Goal: Navigation & Orientation: Understand site structure

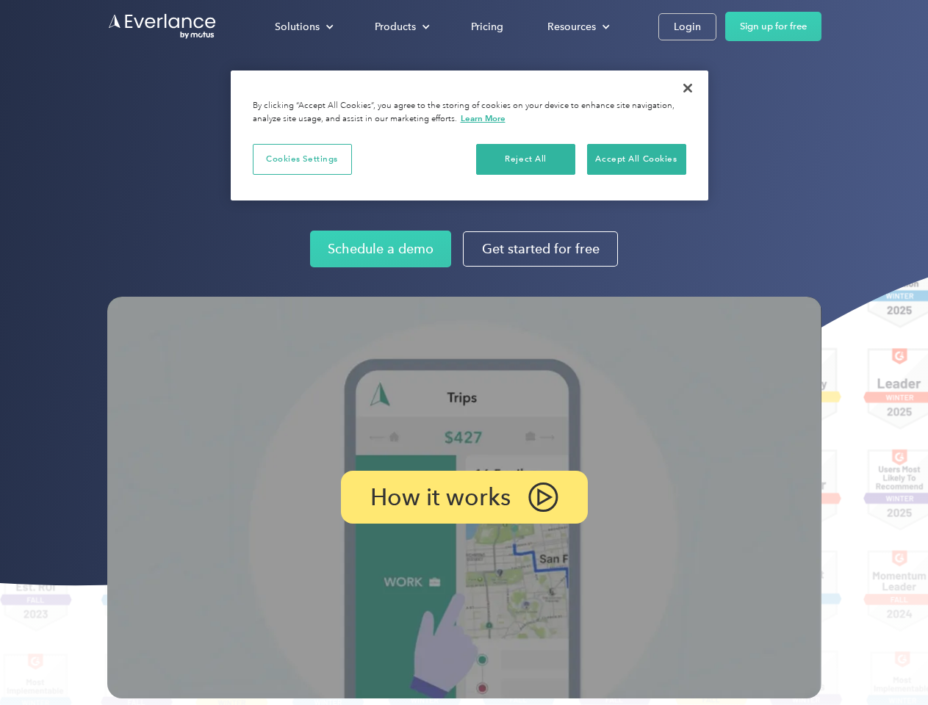
click at [464, 353] on img at bounding box center [464, 498] width 714 height 402
click at [303, 26] on div "Solutions" at bounding box center [297, 27] width 45 height 18
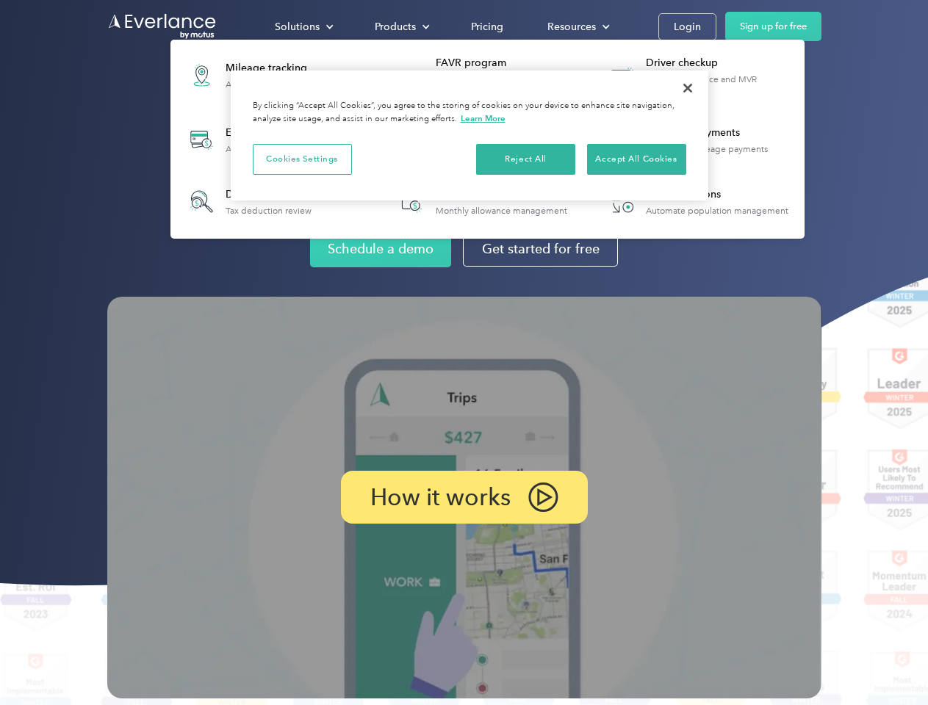
click at [400, 26] on div "Products" at bounding box center [395, 27] width 41 height 18
click at [577, 26] on div "Resources" at bounding box center [571, 27] width 48 height 18
click at [464, 497] on p "How it works" at bounding box center [440, 498] width 140 height 18
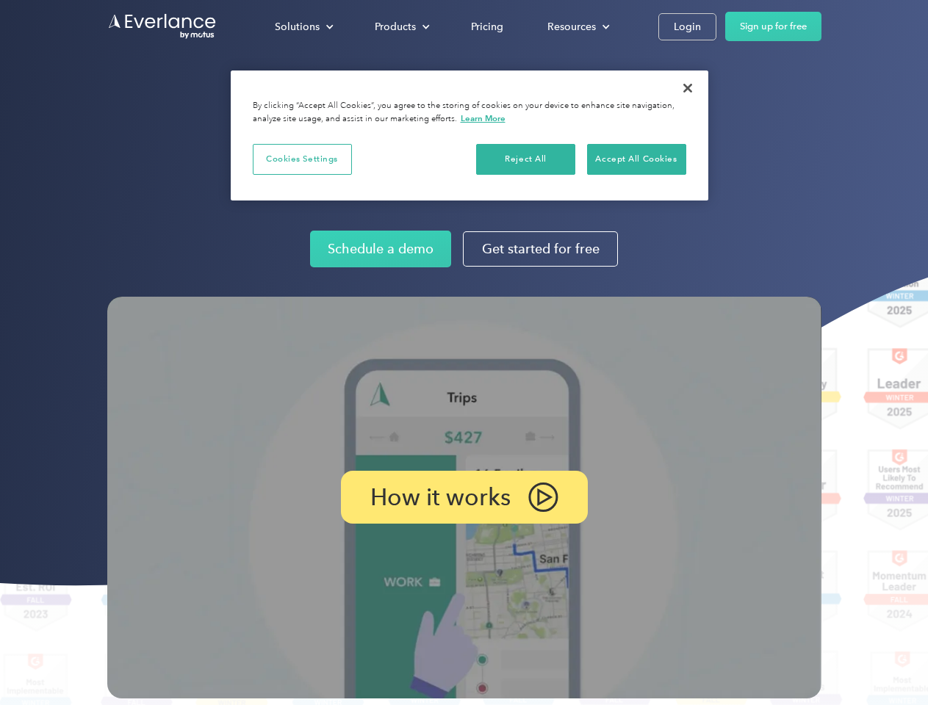
click at [302, 159] on button "Cookies Settings" at bounding box center [302, 159] width 99 height 31
